Goal: Find contact information: Find contact information

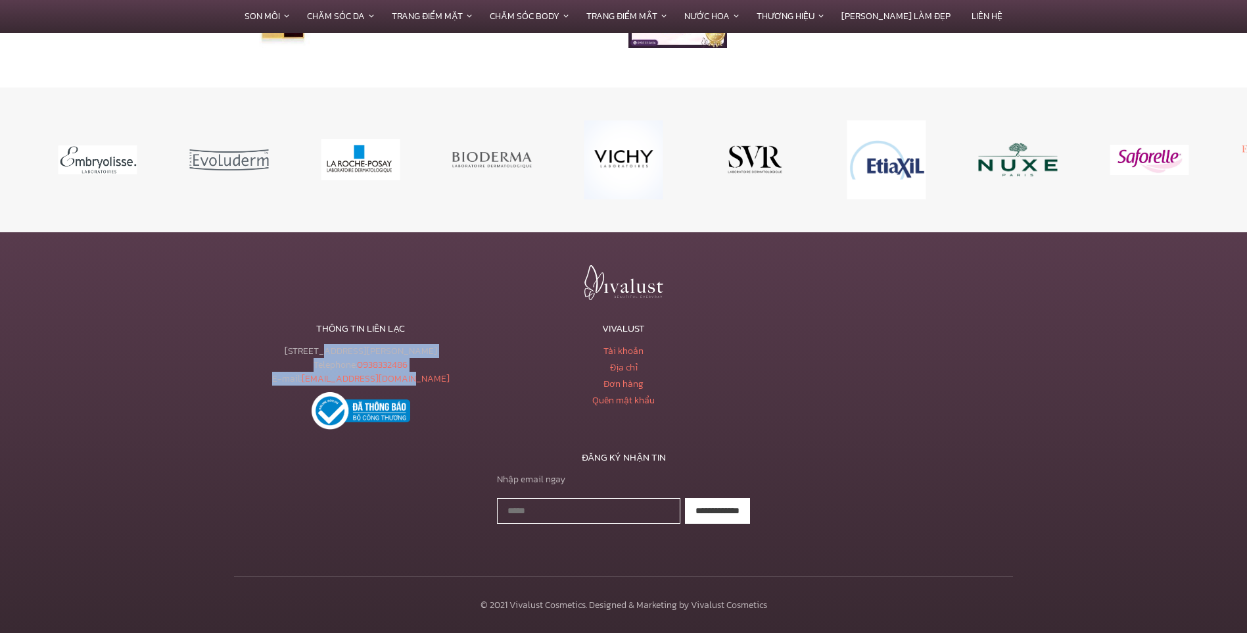
drag, startPoint x: 437, startPoint y: 385, endPoint x: 279, endPoint y: 350, distance: 162.3
click at [279, 350] on div "233 Tôn Đản, Phường 15, Quận 4, TPHCM Telephone: 0938332486 E-mail: vivalustsho…" at bounding box center [360, 364] width 253 height 41
drag, startPoint x: 279, startPoint y: 350, endPoint x: 337, endPoint y: 350, distance: 57.9
copy div "233 Tôn Đản, Phường 15, Quận 4, TPHCM Telephone: 0938332486 E-mail: vivalustsho…"
click at [420, 507] on div "**********" at bounding box center [623, 497] width 789 height 51
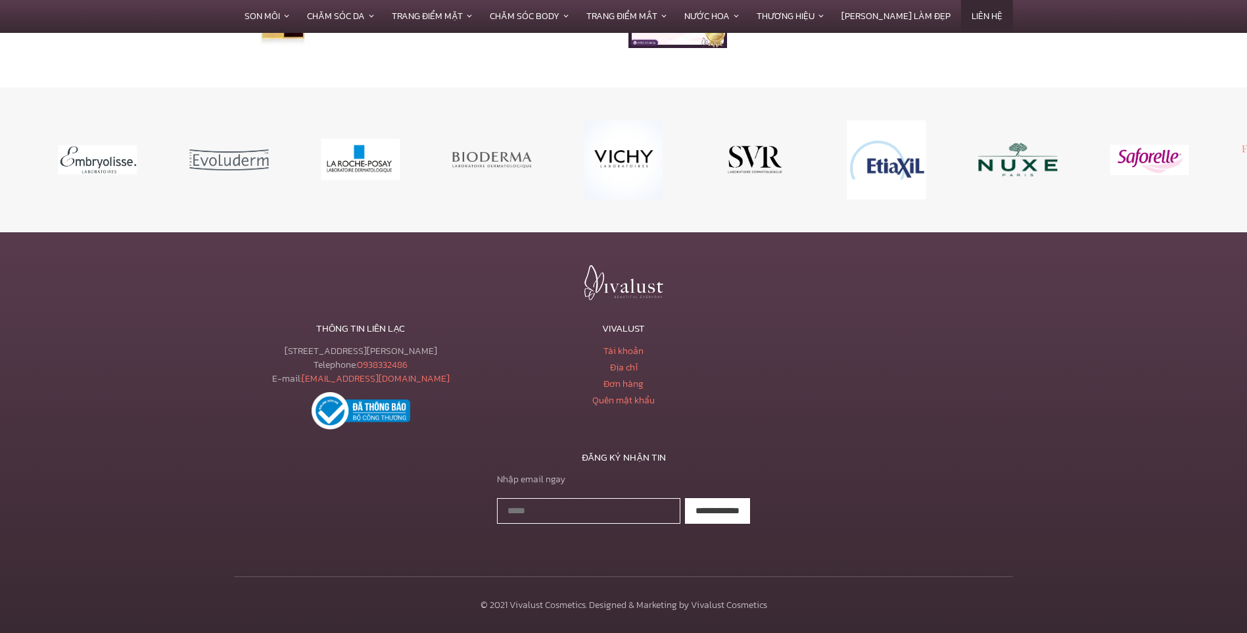
click at [961, 13] on link "Liên hệ" at bounding box center [987, 16] width 52 height 32
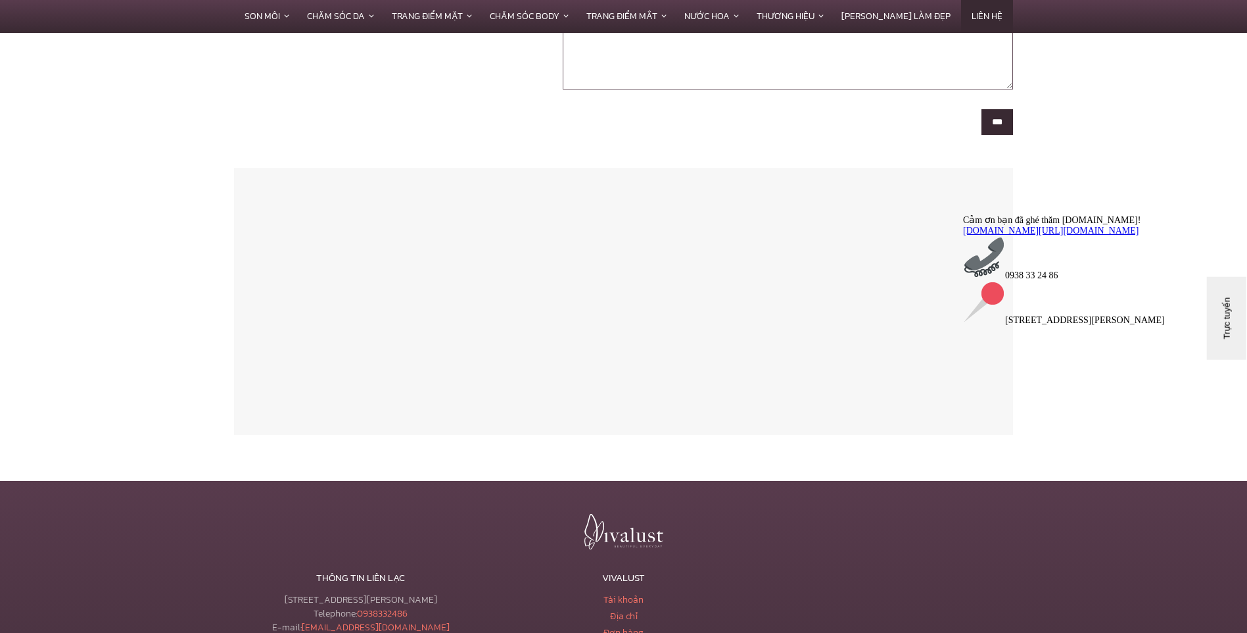
scroll to position [775, 0]
